Goal: Check status: Check status

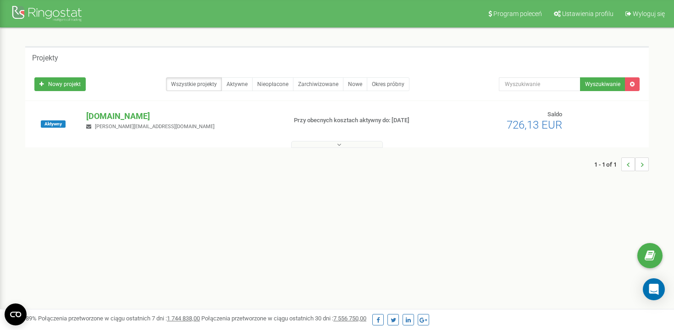
click at [160, 123] on div "Bookinghost-BOK.com artur@bookinghost.com" at bounding box center [182, 120] width 206 height 20
click at [158, 114] on p "[DOMAIN_NAME]" at bounding box center [182, 116] width 193 height 12
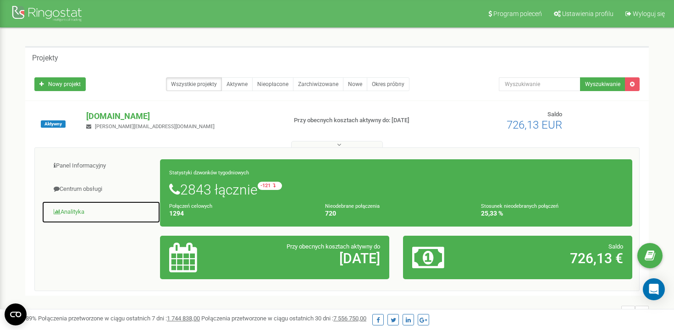
click at [96, 215] on link "Analityka" at bounding box center [101, 212] width 119 height 22
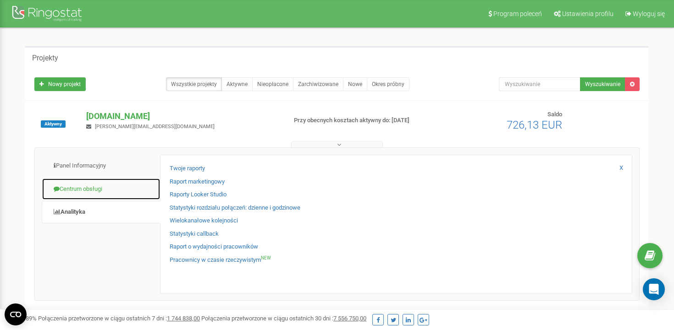
click at [98, 189] on link "Centrum obsługi" at bounding box center [101, 189] width 119 height 22
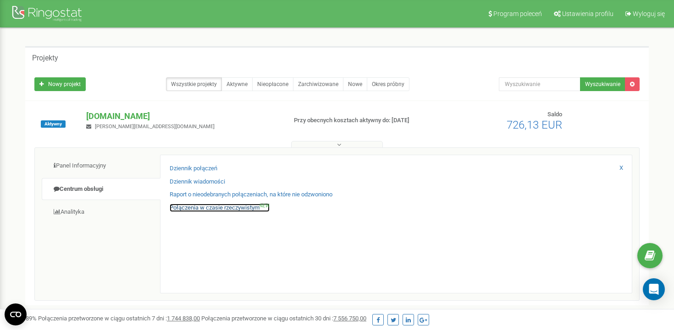
click at [236, 205] on link "Połączenia w czasie rzeczywistym NEW" at bounding box center [220, 208] width 100 height 9
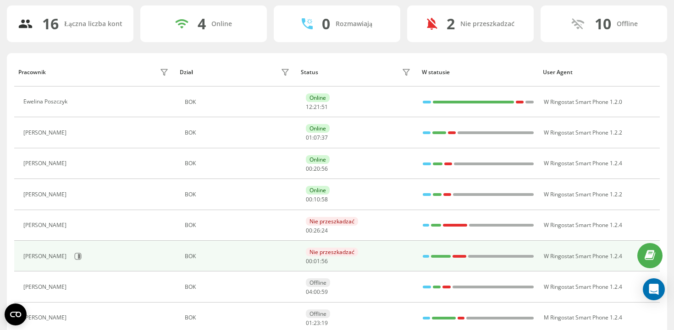
scroll to position [60, 0]
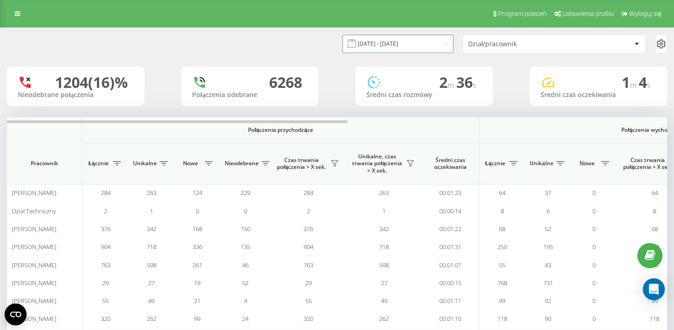
click at [431, 47] on input "[DATE] - [DATE]" at bounding box center [397, 44] width 111 height 18
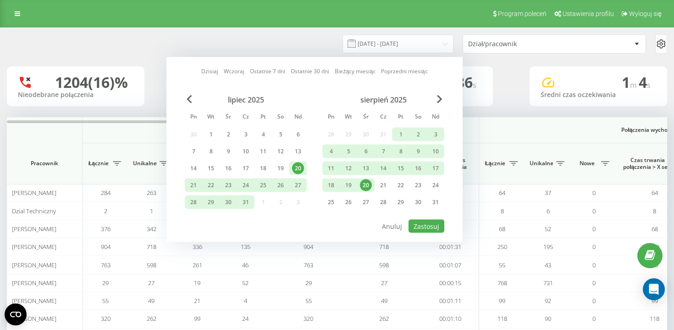
click at [372, 184] on div "20" at bounding box center [365, 186] width 17 height 14
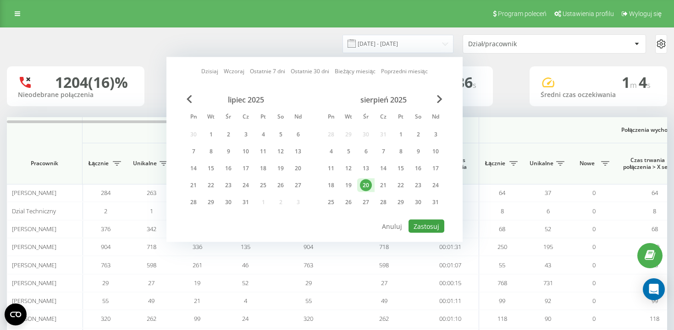
click at [416, 221] on button "Zastosuj" at bounding box center [426, 226] width 36 height 13
type input "[DATE] - [DATE]"
